Goal: Task Accomplishment & Management: Use online tool/utility

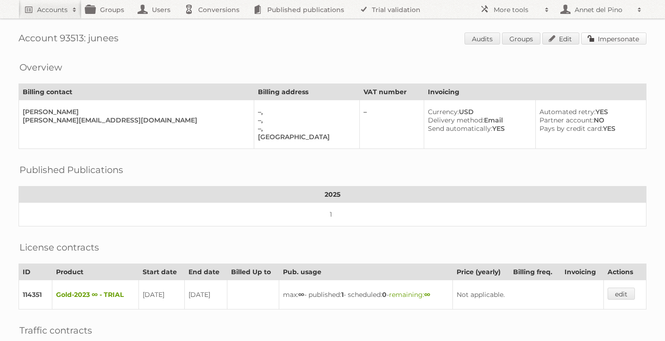
click at [615, 39] on link "Impersonate" at bounding box center [614, 38] width 65 height 12
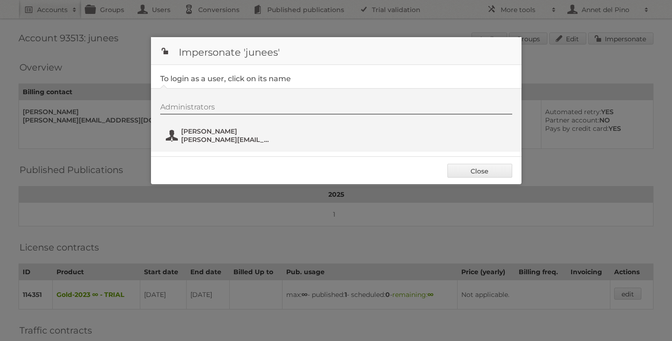
click at [222, 138] on span "rachel@junees.com" at bounding box center [226, 139] width 90 height 8
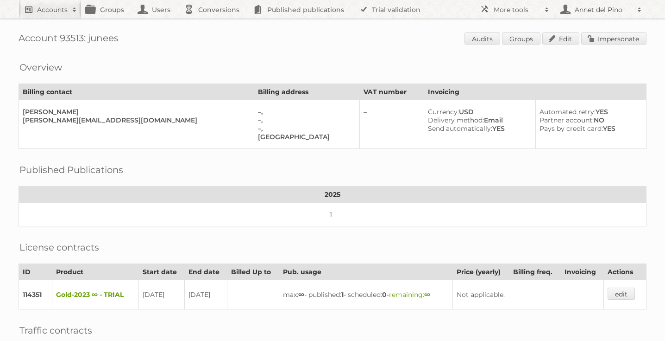
click at [72, 7] on span at bounding box center [75, 9] width 14 height 9
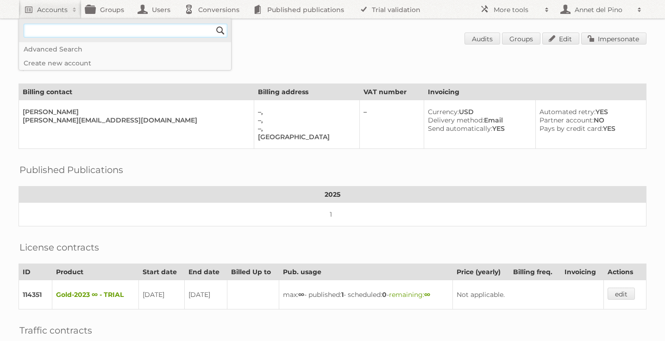
paste input"] "[EMAIL_ADDRESS][DOMAIN_NAME]"
type input"] "[EMAIL_ADDRESS][DOMAIN_NAME]"
click at [214, 24] on input "Search" at bounding box center [221, 31] width 14 height 14
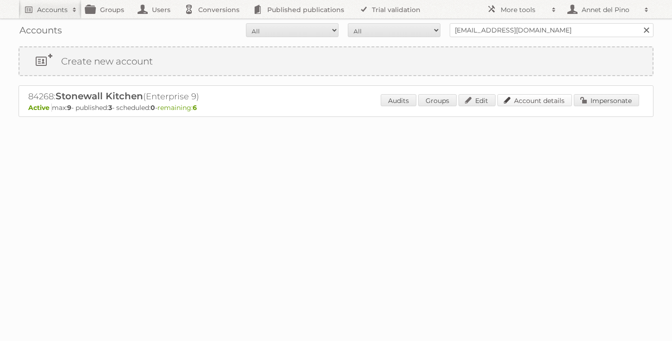
click at [516, 99] on link "Account details" at bounding box center [535, 100] width 75 height 12
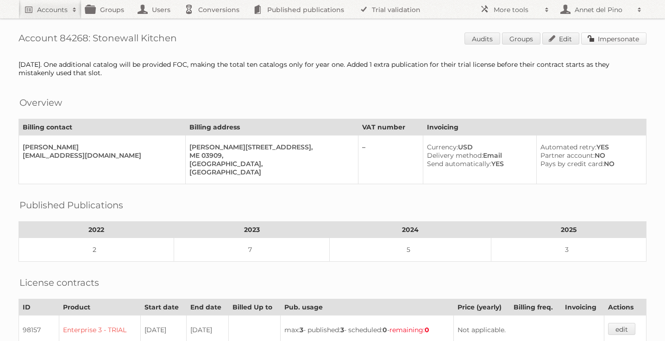
click at [619, 44] on link "Impersonate" at bounding box center [614, 38] width 65 height 12
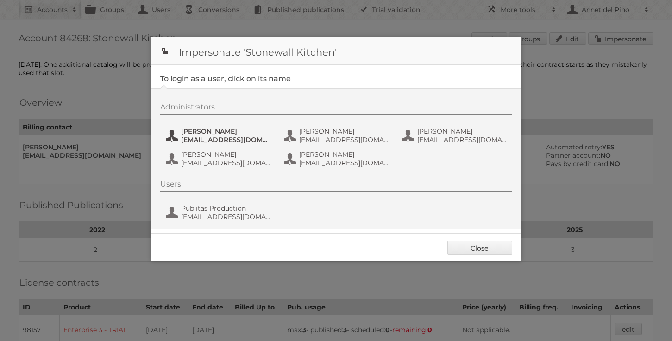
click at [218, 139] on span "alynch@stonewallkitchen.com" at bounding box center [226, 139] width 90 height 8
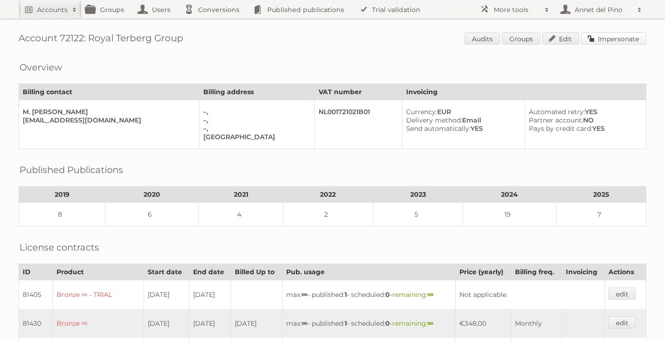
click at [632, 42] on link "Impersonate" at bounding box center [614, 38] width 65 height 12
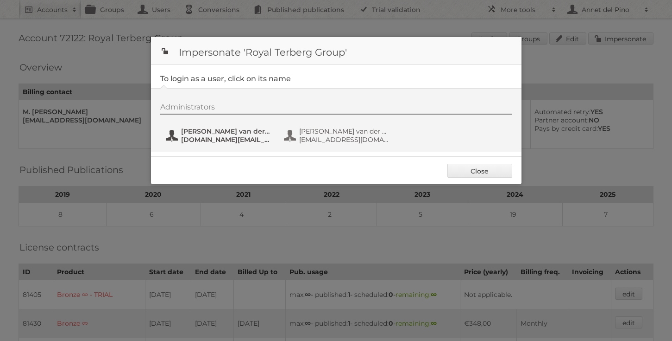
click at [197, 132] on span "[PERSON_NAME] van der Hijden" at bounding box center [226, 131] width 90 height 8
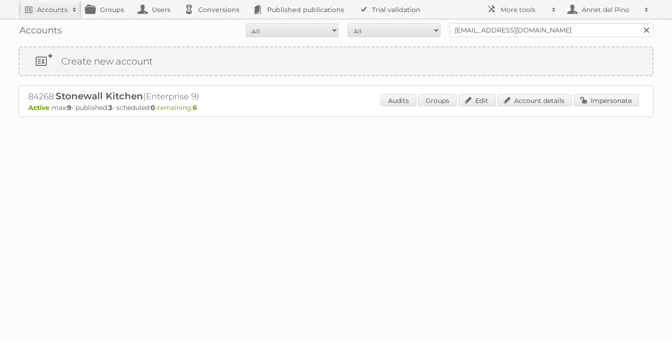
click at [458, 23] on div "Accounts All Active Expired Pending All Paid Trials Self service [EMAIL_ADDRESS…" at bounding box center [336, 30] width 635 height 23
click at [458, 29] on input "[EMAIL_ADDRESS][DOMAIN_NAME]" at bounding box center [552, 30] width 204 height 14
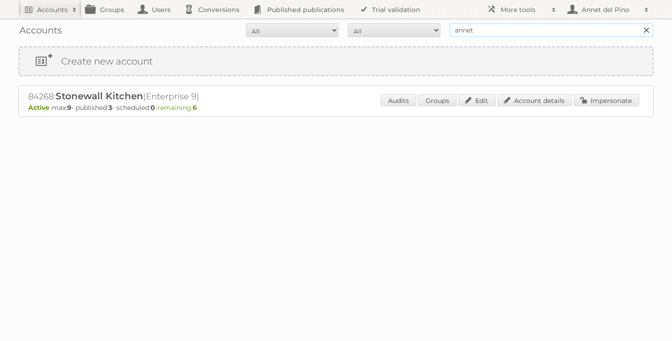
type input "[EMAIL_ADDRESS][DOMAIN_NAME]"
click at [640, 23] on input "Search" at bounding box center [647, 30] width 14 height 14
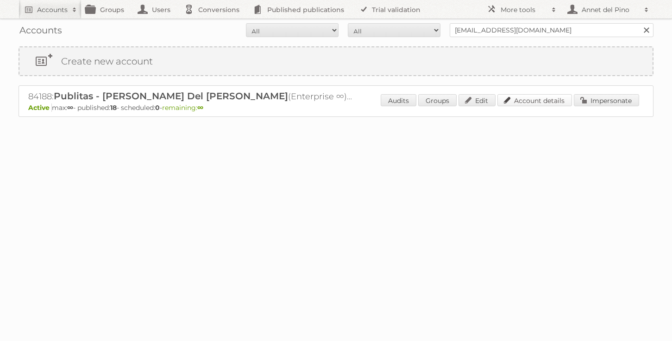
click at [524, 106] on link "Account details" at bounding box center [535, 100] width 75 height 12
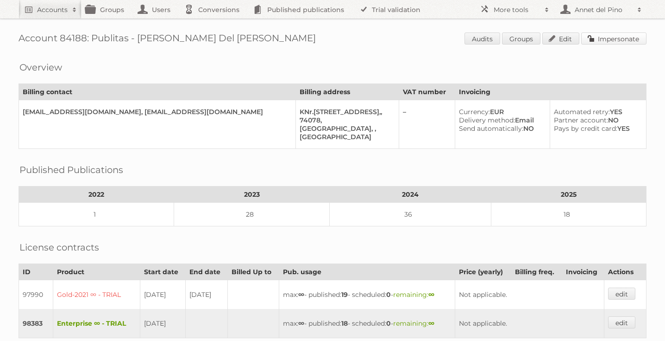
click at [602, 43] on link "Impersonate" at bounding box center [614, 38] width 65 height 12
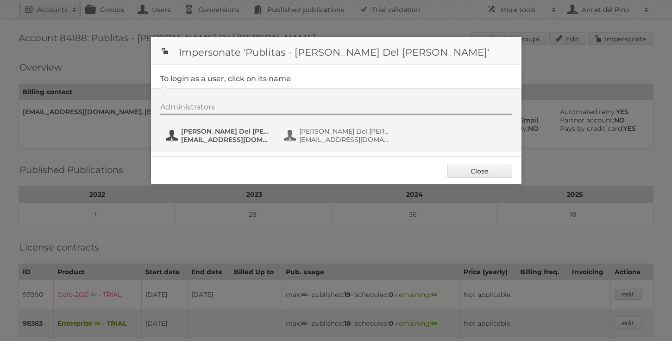
click at [214, 139] on span "annet@publitas.com" at bounding box center [226, 139] width 90 height 8
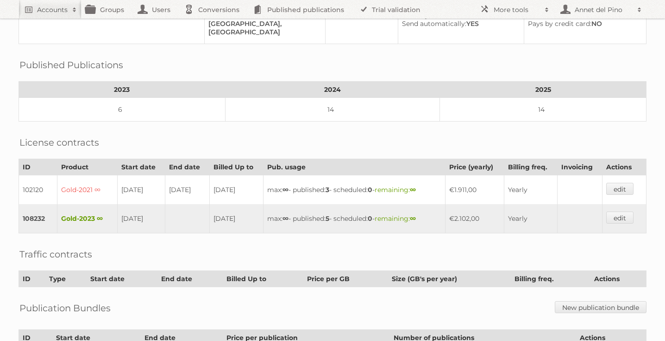
scroll to position [198, 0]
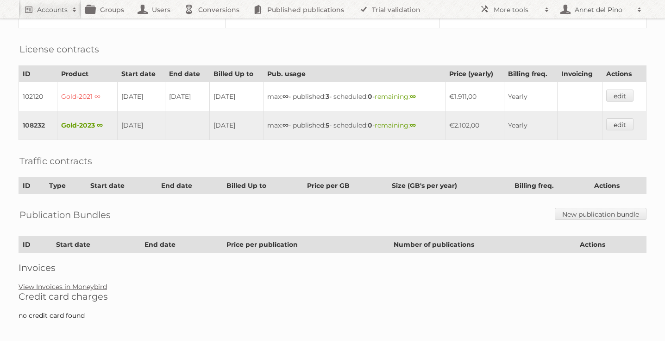
click at [77, 282] on link "View Invoices in Moneybird" at bounding box center [63, 286] width 89 height 8
